Goal: Answer question/provide support: Share knowledge or assist other users

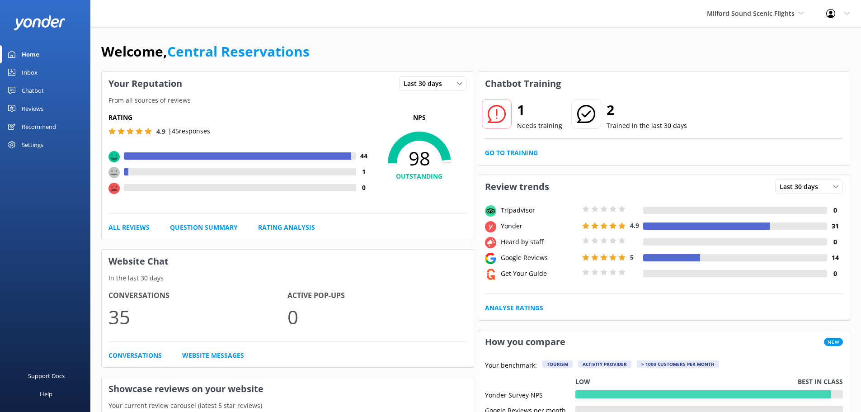
click at [41, 51] on link "Home" at bounding box center [45, 54] width 90 height 18
click at [747, 16] on span "Milford Sound Scenic Flights" at bounding box center [751, 13] width 88 height 9
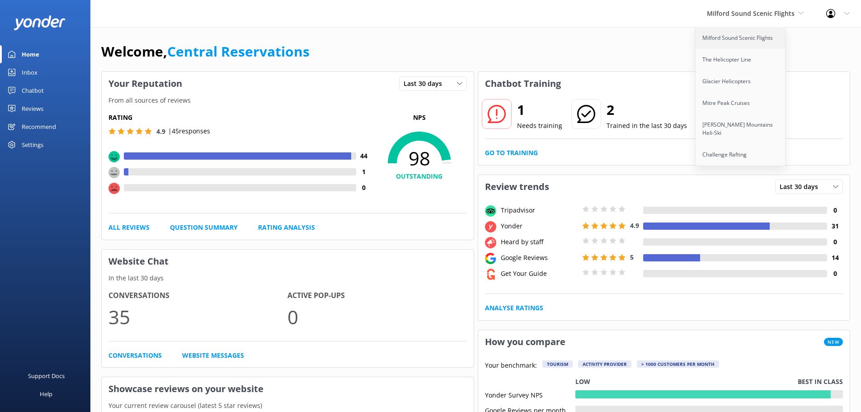
click at [731, 37] on link "Milford Sound Scenic Flights" at bounding box center [741, 38] width 90 height 22
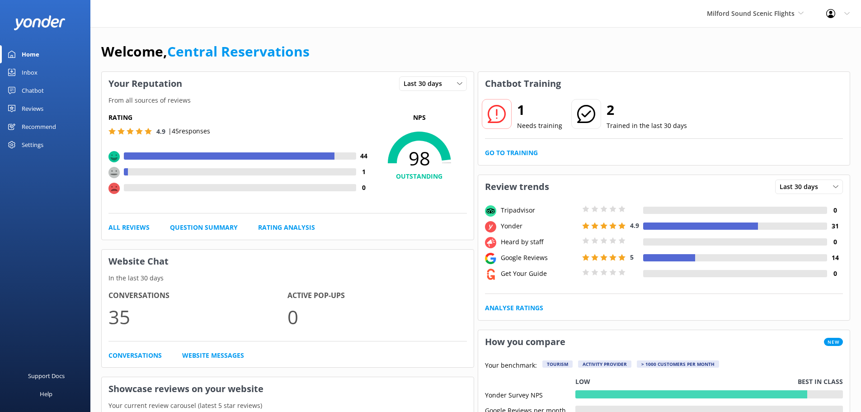
click at [38, 69] on link "Inbox" at bounding box center [45, 72] width 90 height 18
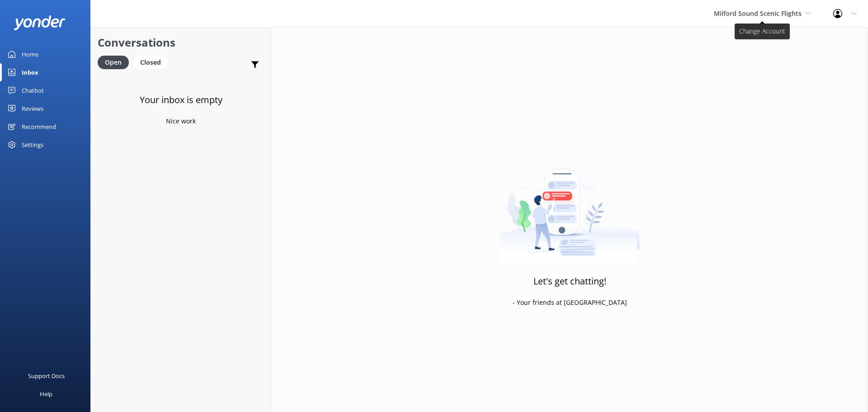
click at [808, 16] on span "Milford Sound Scenic Flights" at bounding box center [762, 14] width 97 height 10
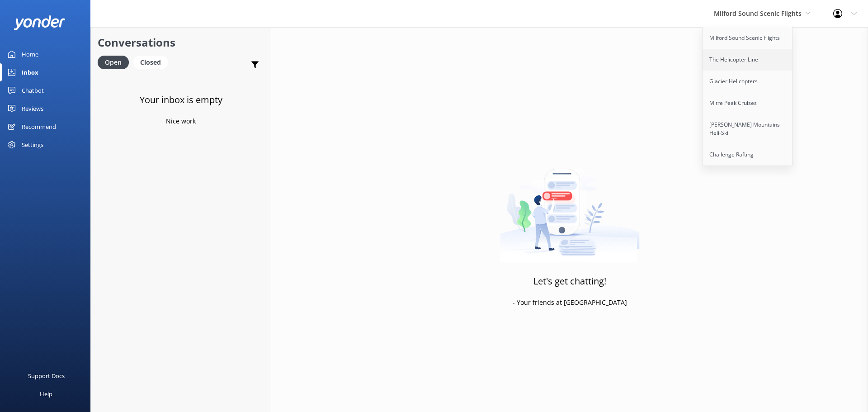
click at [719, 66] on link "The Helicopter Line" at bounding box center [748, 60] width 90 height 22
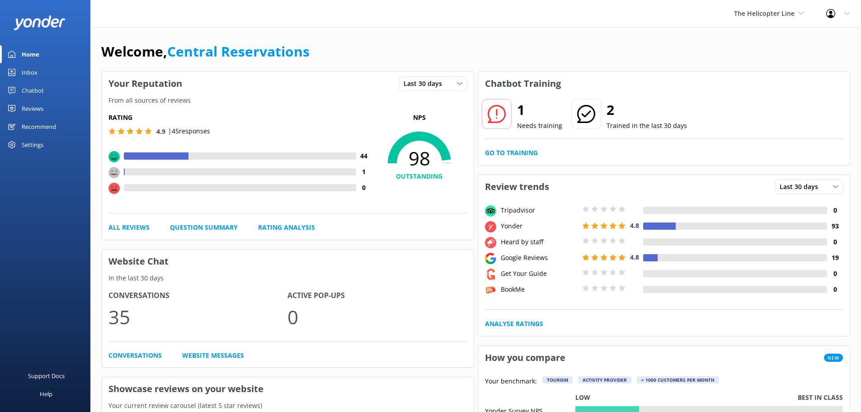
click at [28, 74] on div "Inbox" at bounding box center [30, 72] width 16 height 18
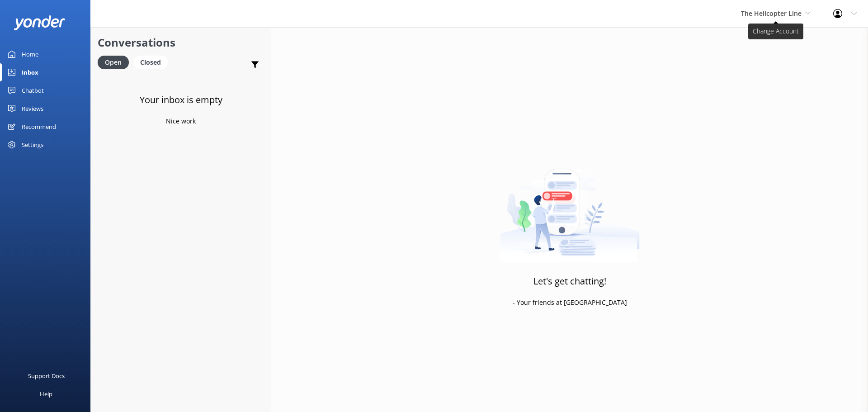
click at [780, 16] on span "The Helicopter Line" at bounding box center [771, 13] width 61 height 9
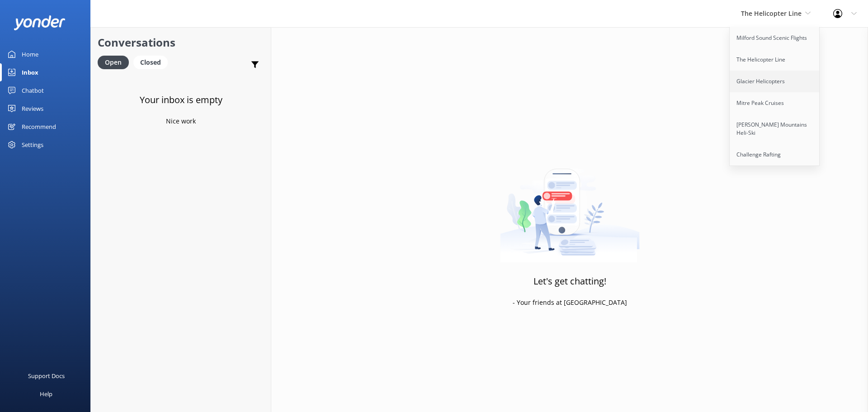
click at [783, 90] on link "Glacier Helicopters" at bounding box center [775, 82] width 90 height 22
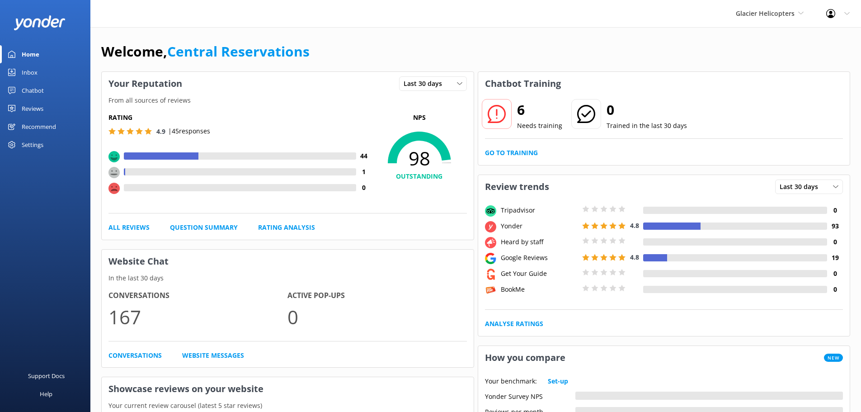
click at [36, 73] on div "Inbox" at bounding box center [30, 72] width 16 height 18
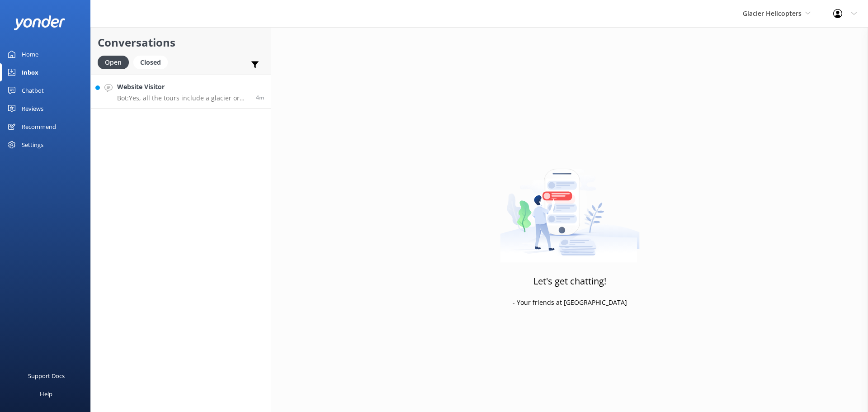
click at [178, 87] on h4 "Website Visitor" at bounding box center [183, 87] width 132 height 10
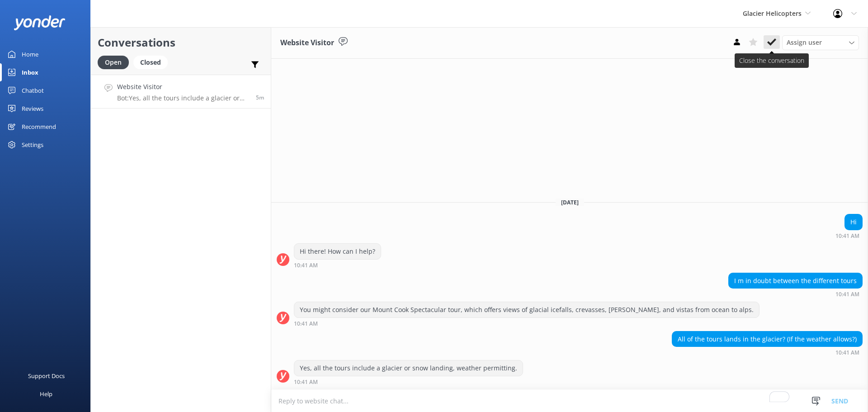
click at [774, 42] on use at bounding box center [771, 41] width 9 height 7
click at [779, 15] on span "Glacier Helicopters" at bounding box center [772, 13] width 59 height 9
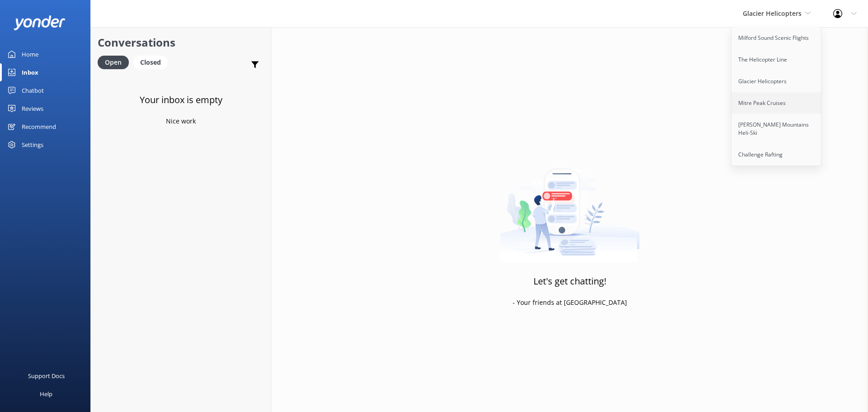
click at [761, 104] on link "Mitre Peak Cruises" at bounding box center [777, 103] width 90 height 22
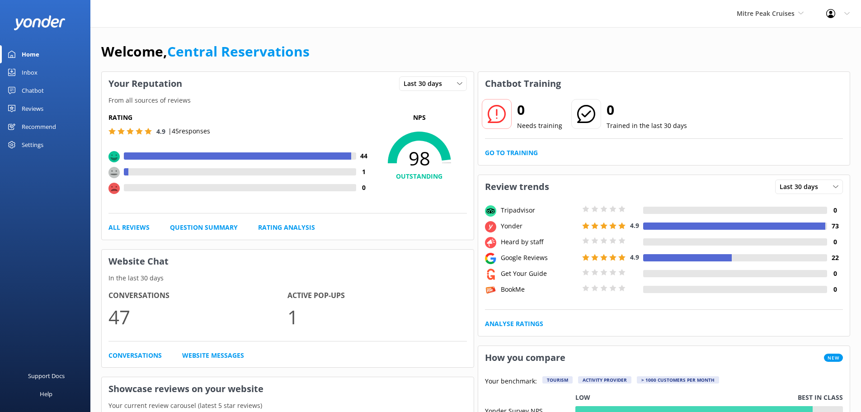
click at [37, 76] on div "Inbox" at bounding box center [30, 72] width 16 height 18
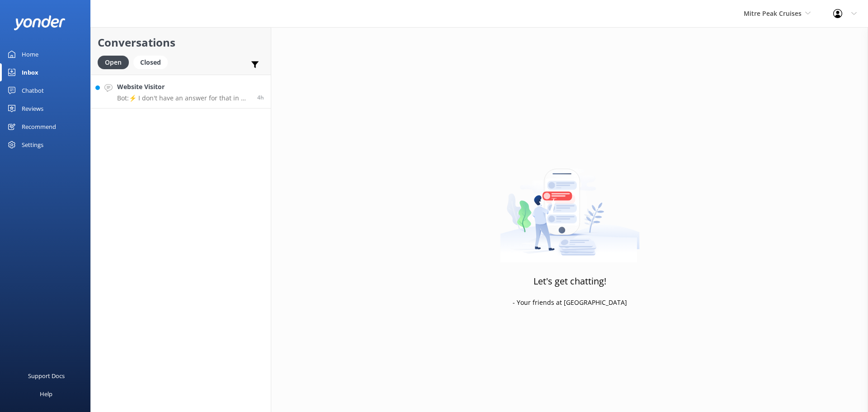
click at [201, 81] on link "Website Visitor Bot: ⚡ I don't have an answer for that in my knowledge base. Pl…" at bounding box center [181, 92] width 180 height 34
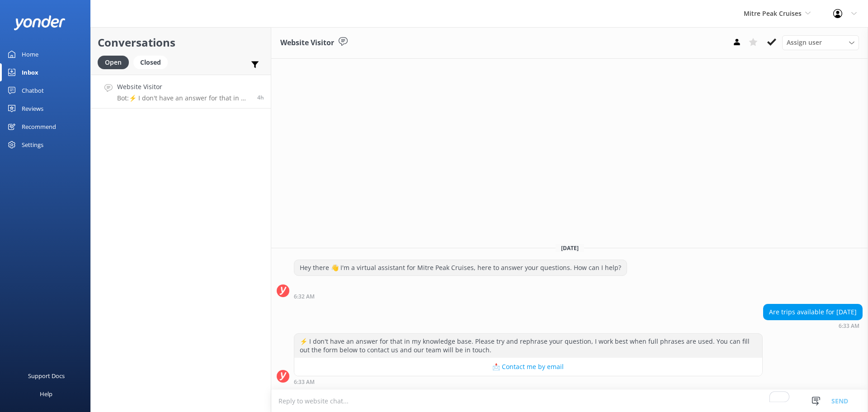
click at [25, 83] on div "Chatbot" at bounding box center [33, 90] width 22 height 18
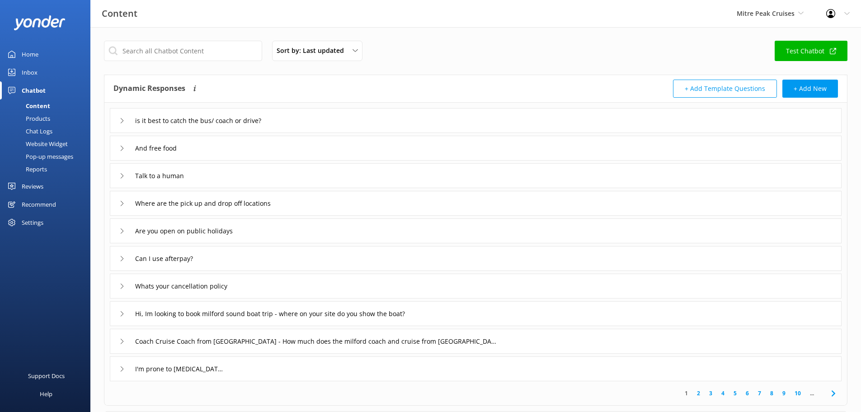
click at [45, 128] on div "Chat Logs" at bounding box center [28, 131] width 47 height 13
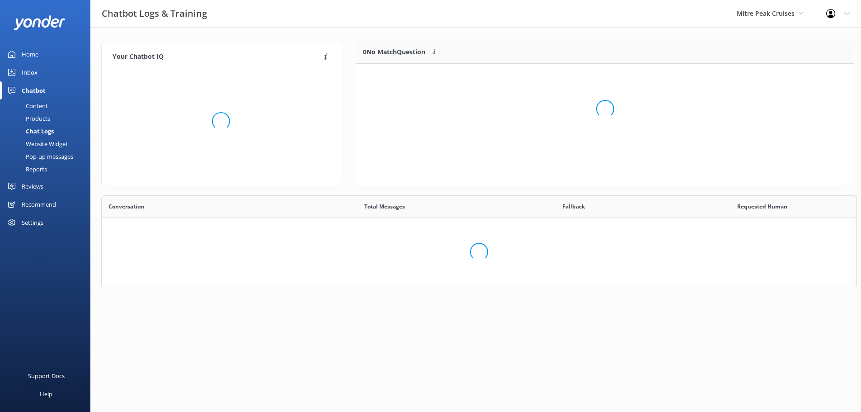
scroll to position [7, 7]
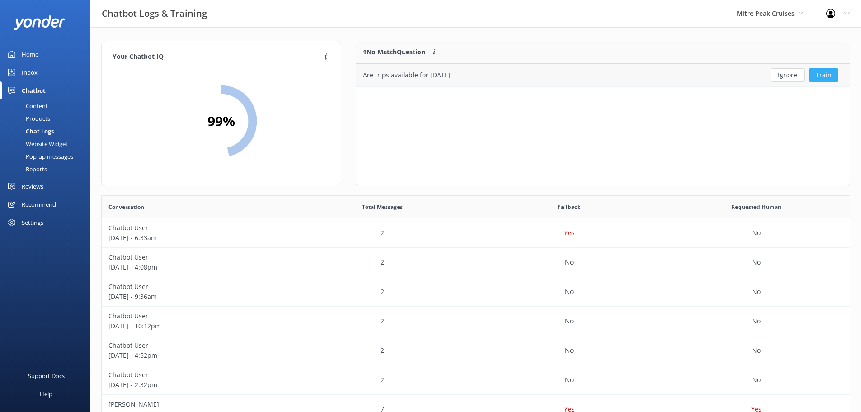
click at [832, 75] on button "Train" at bounding box center [823, 75] width 29 height 14
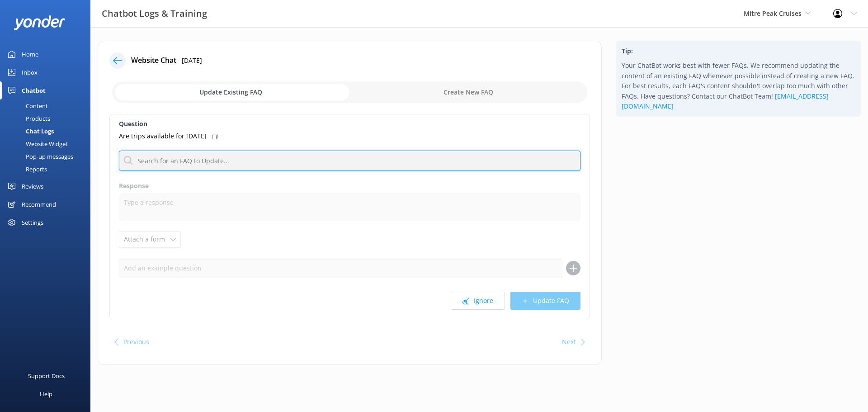
click at [183, 156] on input "text" at bounding box center [350, 161] width 462 height 20
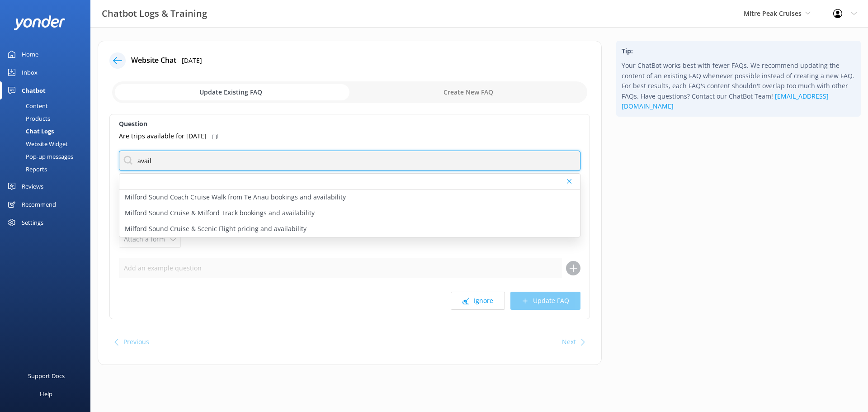
type input "availability"
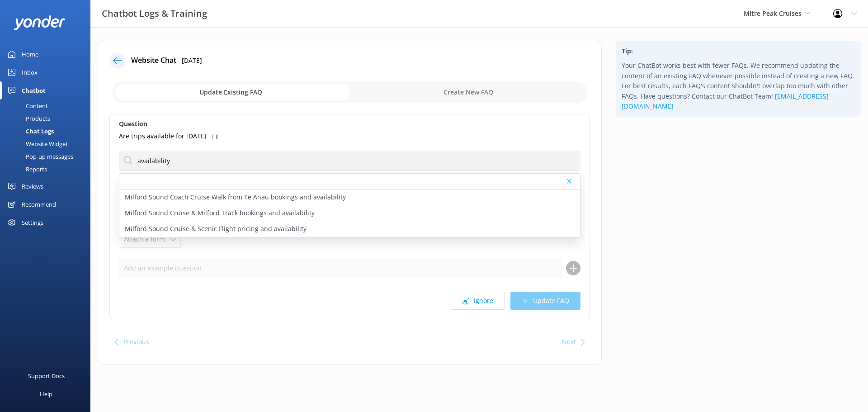
click at [569, 183] on icon at bounding box center [569, 181] width 5 height 5
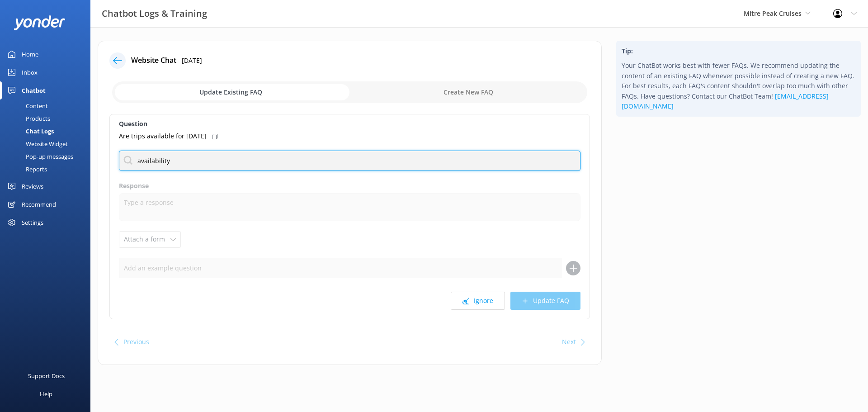
click at [194, 163] on input "availability" at bounding box center [350, 161] width 462 height 20
drag, startPoint x: 194, startPoint y: 163, endPoint x: 110, endPoint y: 162, distance: 84.1
click at [110, 162] on div "Question Are trips available for Sept 25 th availability Milford Sound Coach Cr…" at bounding box center [349, 216] width 481 height 205
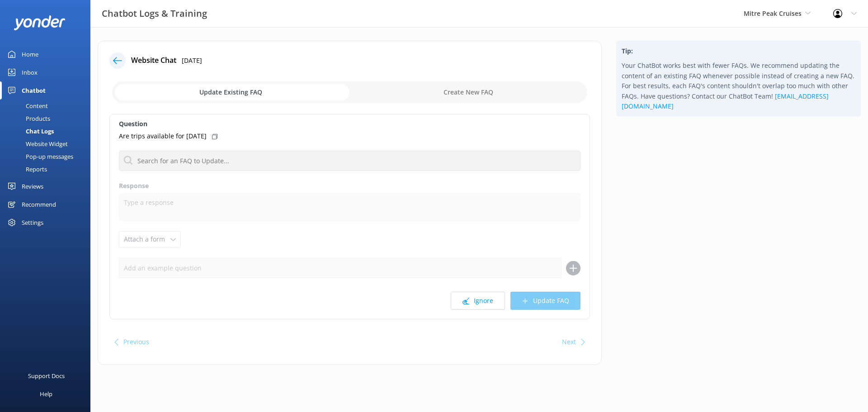
drag, startPoint x: 283, startPoint y: 407, endPoint x: 281, endPoint y: 338, distance: 69.7
click at [284, 406] on html "Chatbot Logs & Training Mitre Peak Cruises Milford Sound Scenic Flights The Hel…" at bounding box center [434, 206] width 868 height 412
click at [32, 102] on div "Content" at bounding box center [26, 105] width 43 height 13
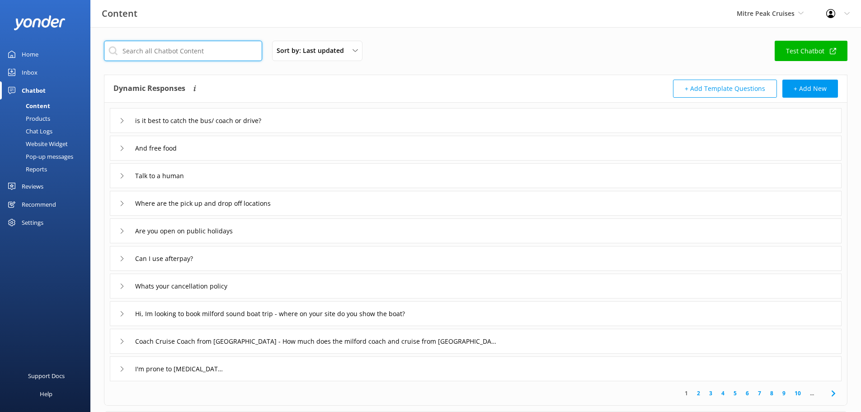
drag, startPoint x: 183, startPoint y: 47, endPoint x: 181, endPoint y: 39, distance: 7.4
click at [183, 47] on input "text" at bounding box center [183, 51] width 158 height 20
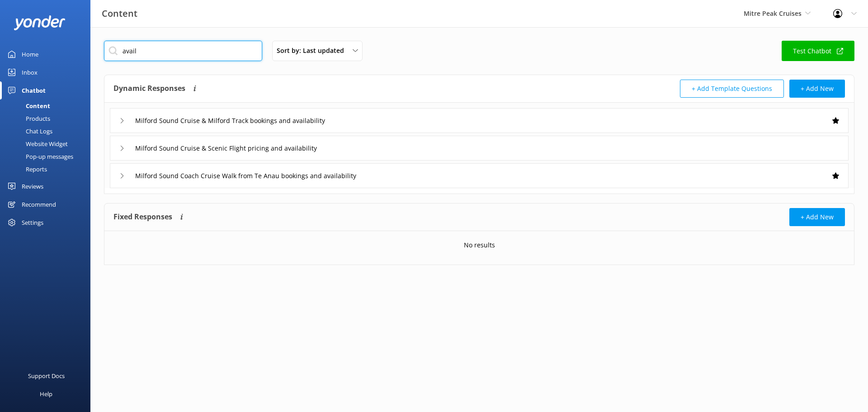
type input "avail"
click at [47, 114] on div "Products" at bounding box center [27, 118] width 45 height 13
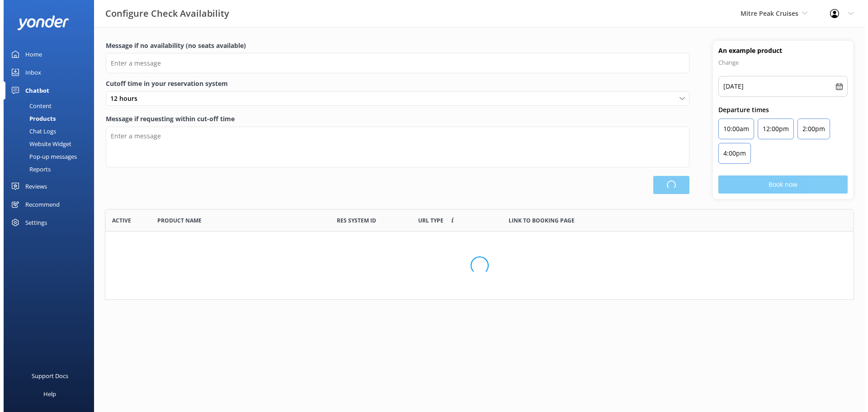
scroll to position [265, 742]
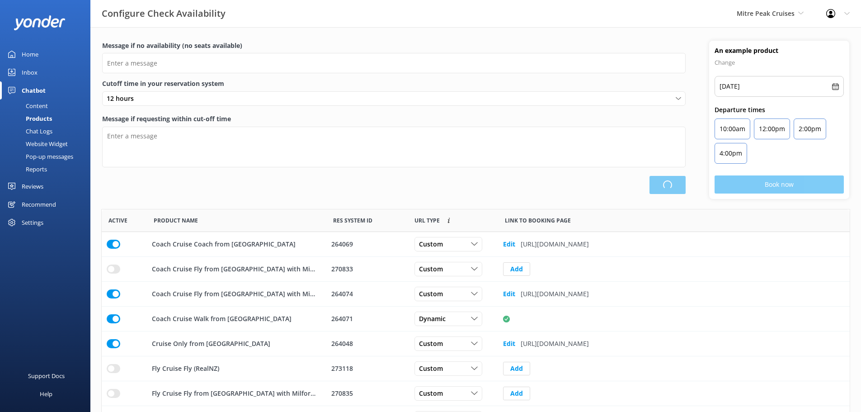
click at [45, 105] on div "Content" at bounding box center [26, 105] width 43 height 13
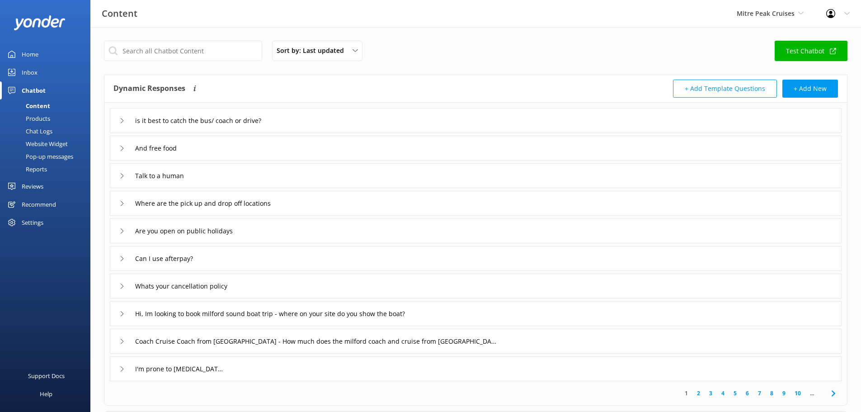
click at [49, 127] on div "Chat Logs" at bounding box center [28, 131] width 47 height 13
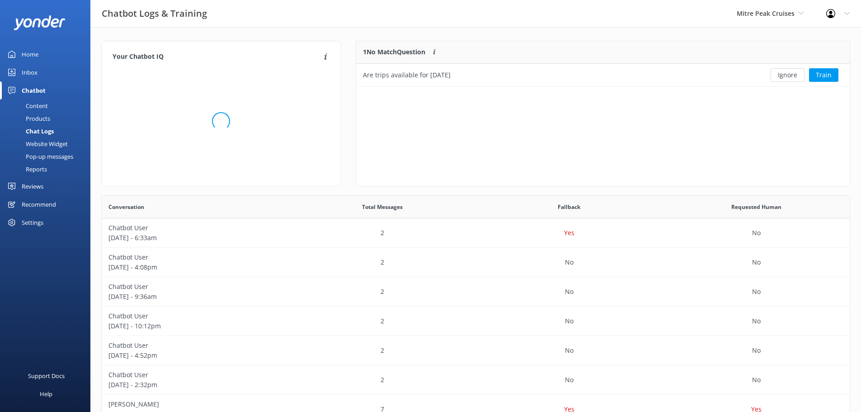
scroll to position [39, 487]
click at [823, 79] on button "Train" at bounding box center [823, 75] width 29 height 14
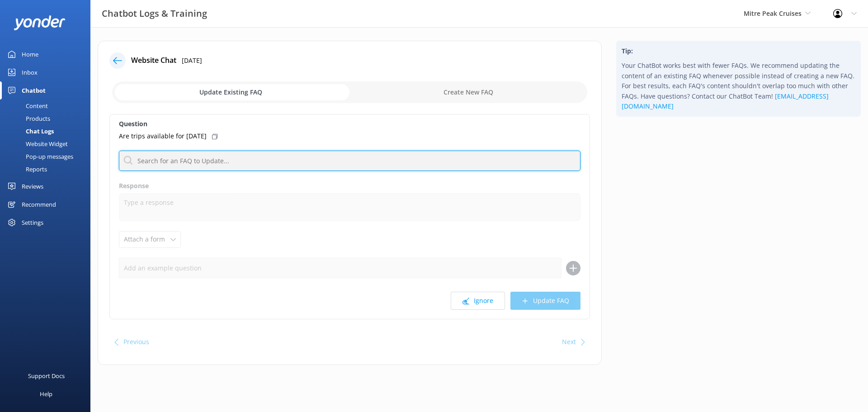
click at [214, 158] on input "text" at bounding box center [350, 161] width 462 height 20
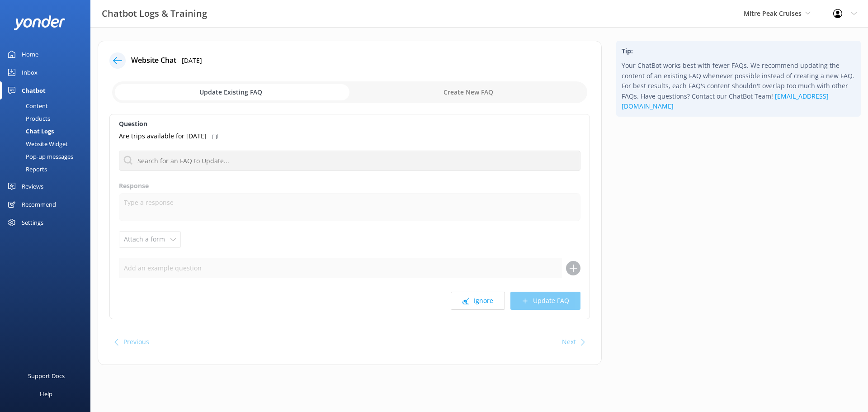
click at [480, 99] on input "checkbox" at bounding box center [349, 92] width 475 height 22
checkbox input "true"
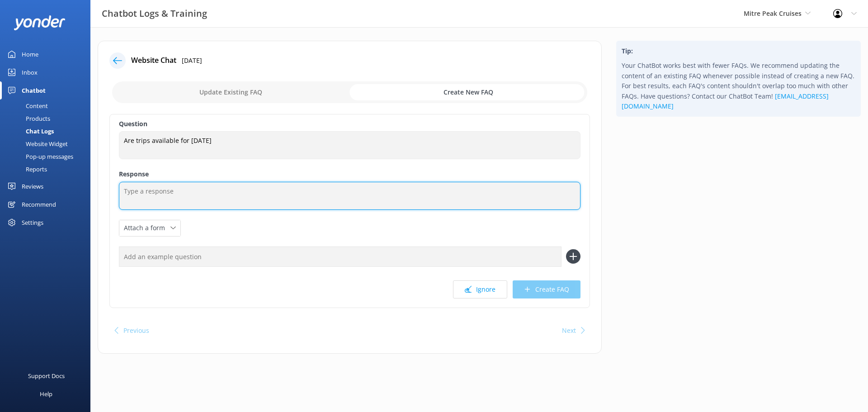
click at [173, 197] on textarea at bounding box center [350, 196] width 462 height 28
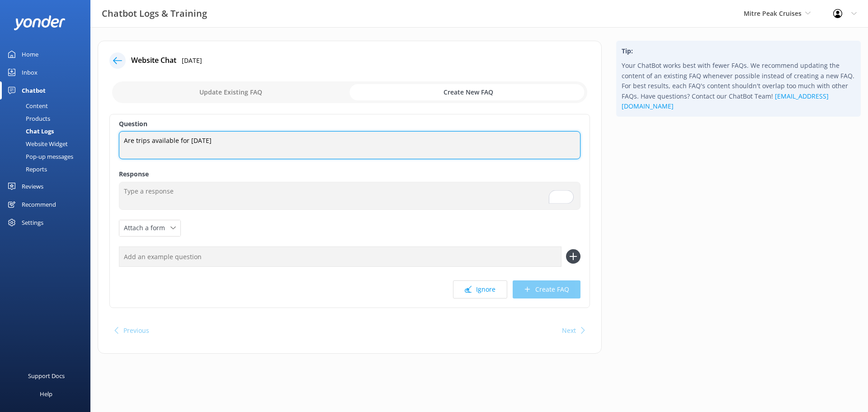
click at [135, 140] on textarea "Are trips available for [DATE]" at bounding box center [350, 145] width 462 height 28
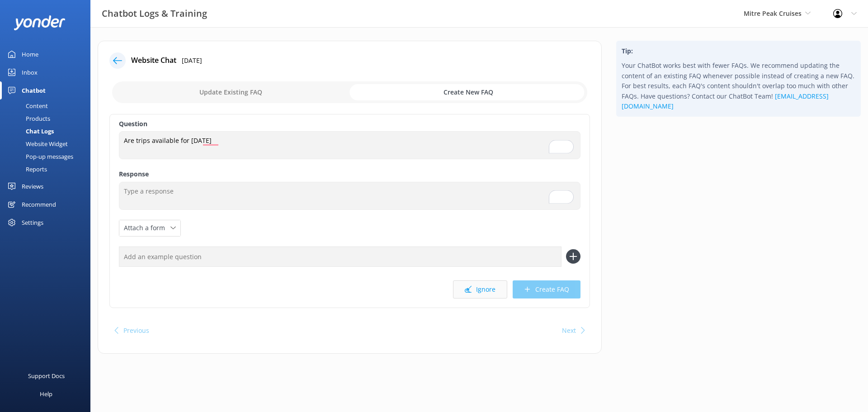
click at [482, 289] on button "Ignore" at bounding box center [480, 289] width 54 height 18
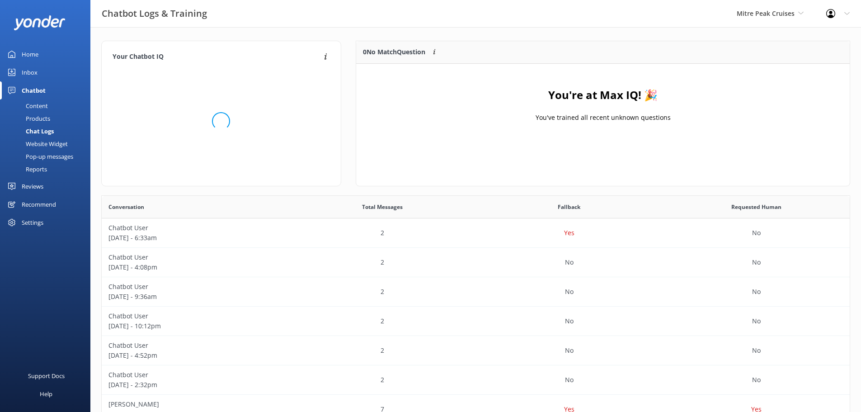
scroll to position [106, 487]
click at [40, 108] on div "Content" at bounding box center [26, 105] width 43 height 13
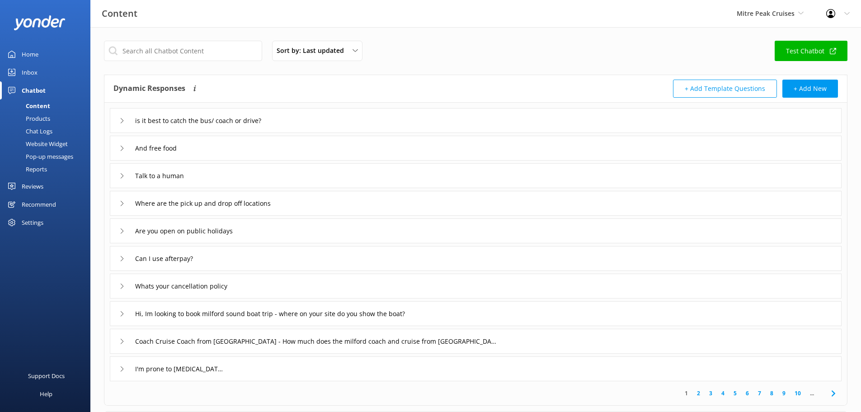
click at [46, 130] on div "Chat Logs" at bounding box center [28, 131] width 47 height 13
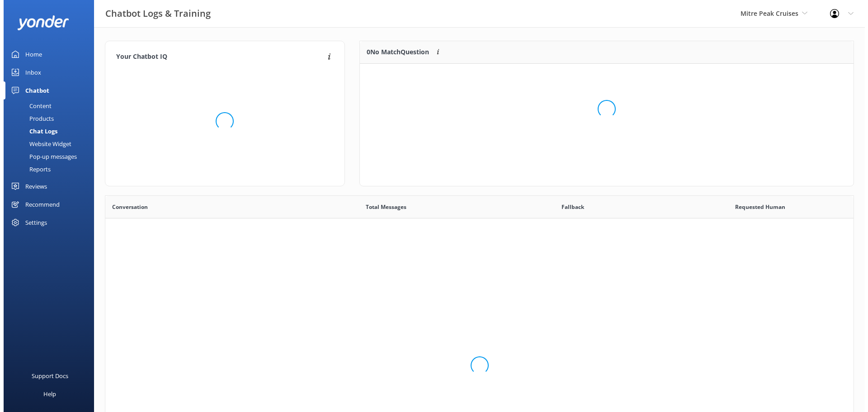
scroll to position [310, 742]
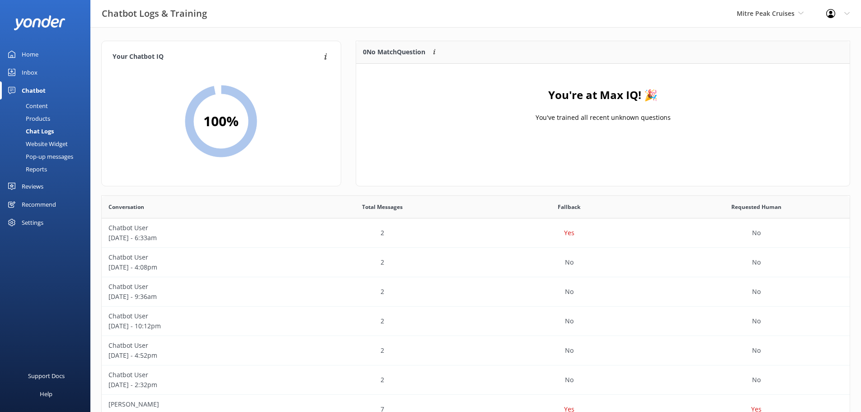
click at [41, 55] on link "Home" at bounding box center [45, 54] width 90 height 18
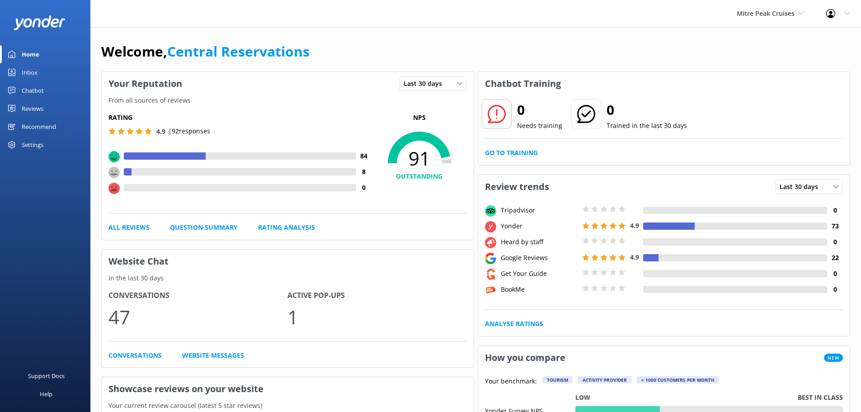
click at [766, 25] on div "Mitre Peak Cruises Milford Sound Scenic Flights The Helicopter Line Glacier Hel…" at bounding box center [771, 13] width 90 height 27
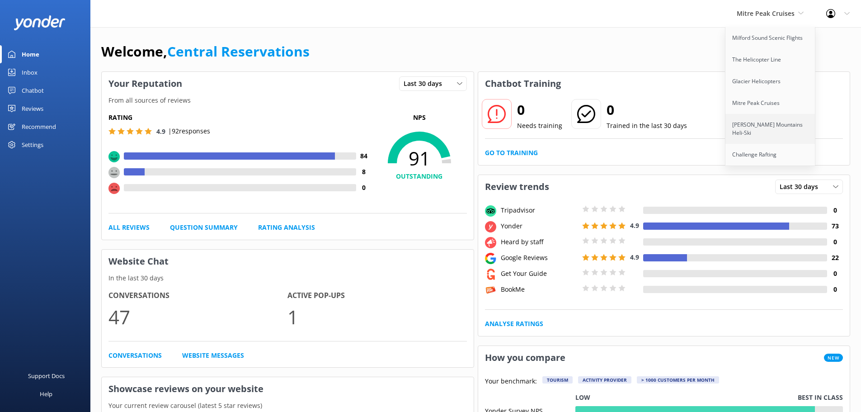
click at [762, 130] on link "[PERSON_NAME] Mountains Heli-Ski" at bounding box center [771, 129] width 90 height 30
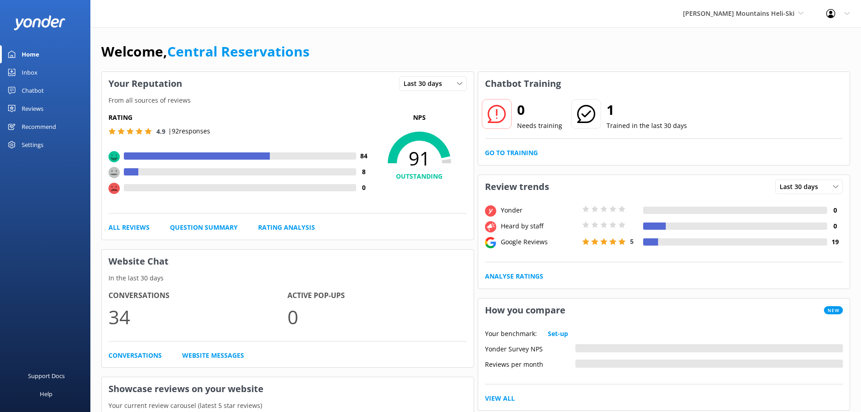
click at [38, 69] on link "Inbox" at bounding box center [45, 72] width 90 height 18
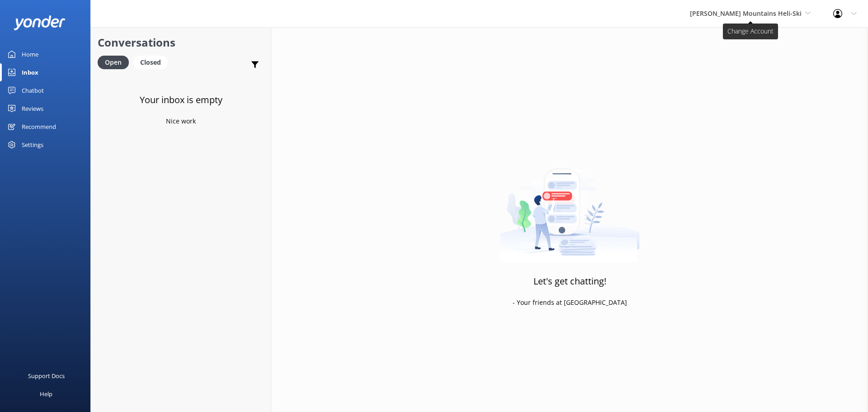
click at [739, 13] on span "[PERSON_NAME] Mountains Heli-Ski" at bounding box center [746, 13] width 112 height 9
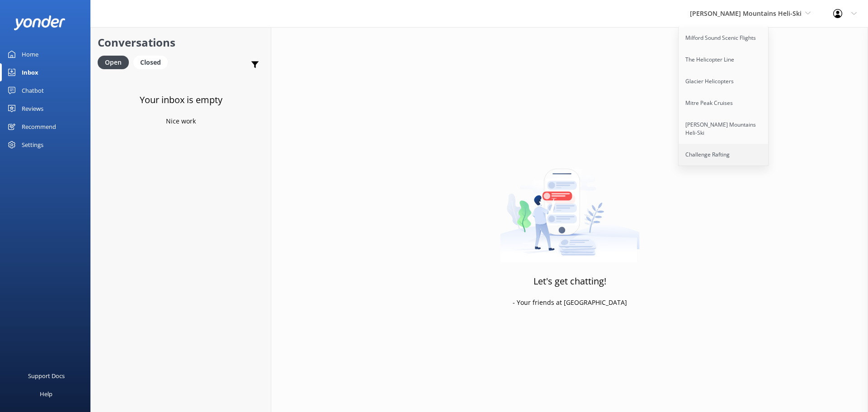
click at [740, 147] on link "Challenge Rafting" at bounding box center [724, 155] width 90 height 22
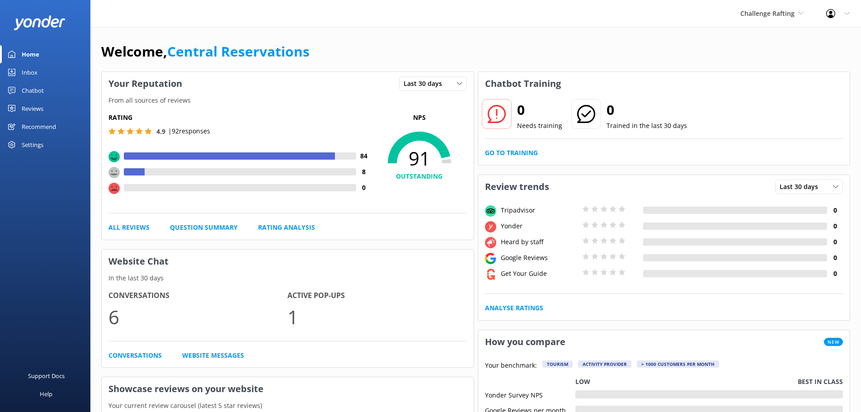
drag, startPoint x: 802, startPoint y: 110, endPoint x: 766, endPoint y: 116, distance: 36.2
click at [807, 107] on div "0 Needs training 0 Trained in the last 30 days" at bounding box center [664, 120] width 359 height 37
click at [36, 66] on div "Inbox" at bounding box center [30, 72] width 16 height 18
